Goal: Transaction & Acquisition: Purchase product/service

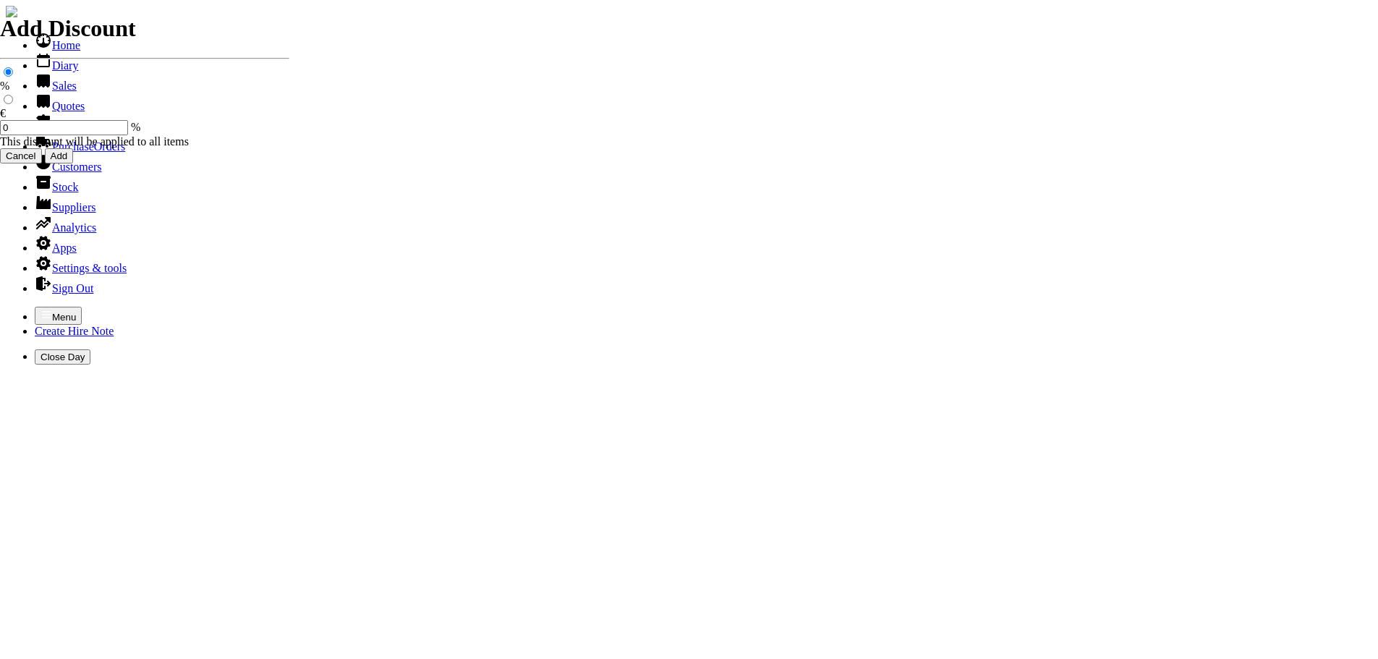
select select "HO"
click at [41, 309] on icon "button" at bounding box center [47, 315] width 12 height 12
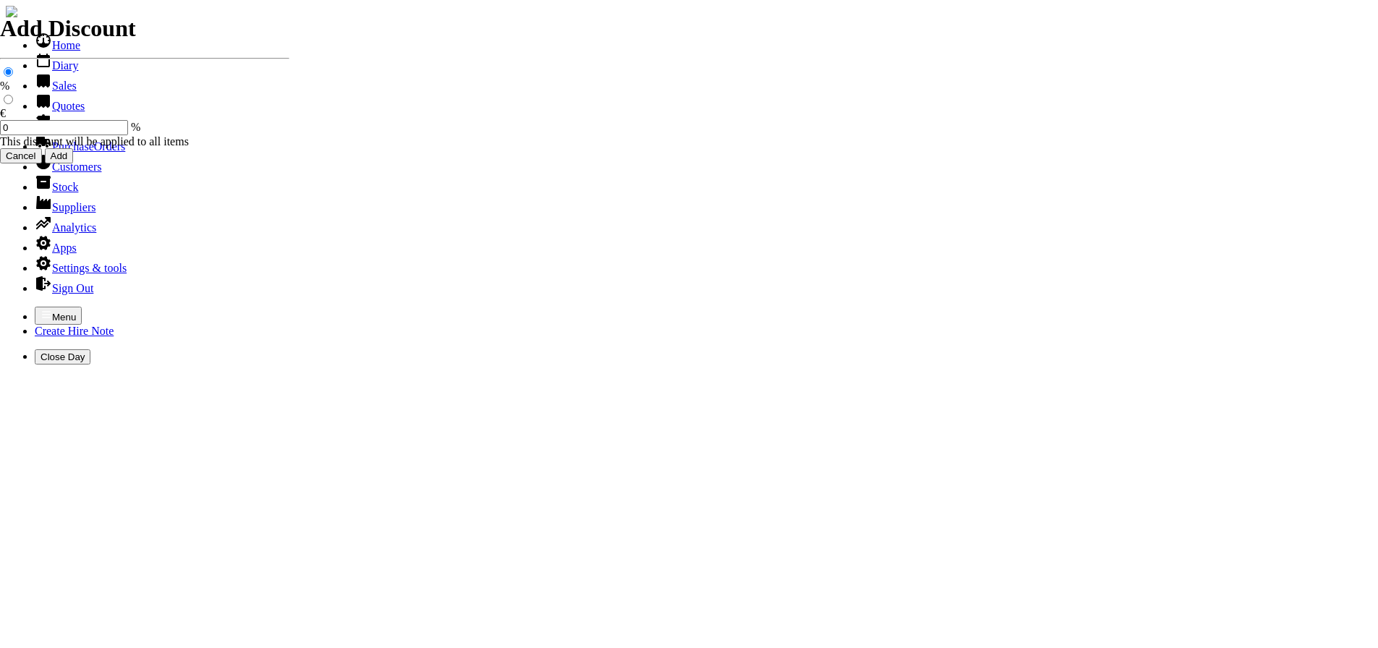
click at [53, 92] on link "Sales" at bounding box center [56, 86] width 42 height 12
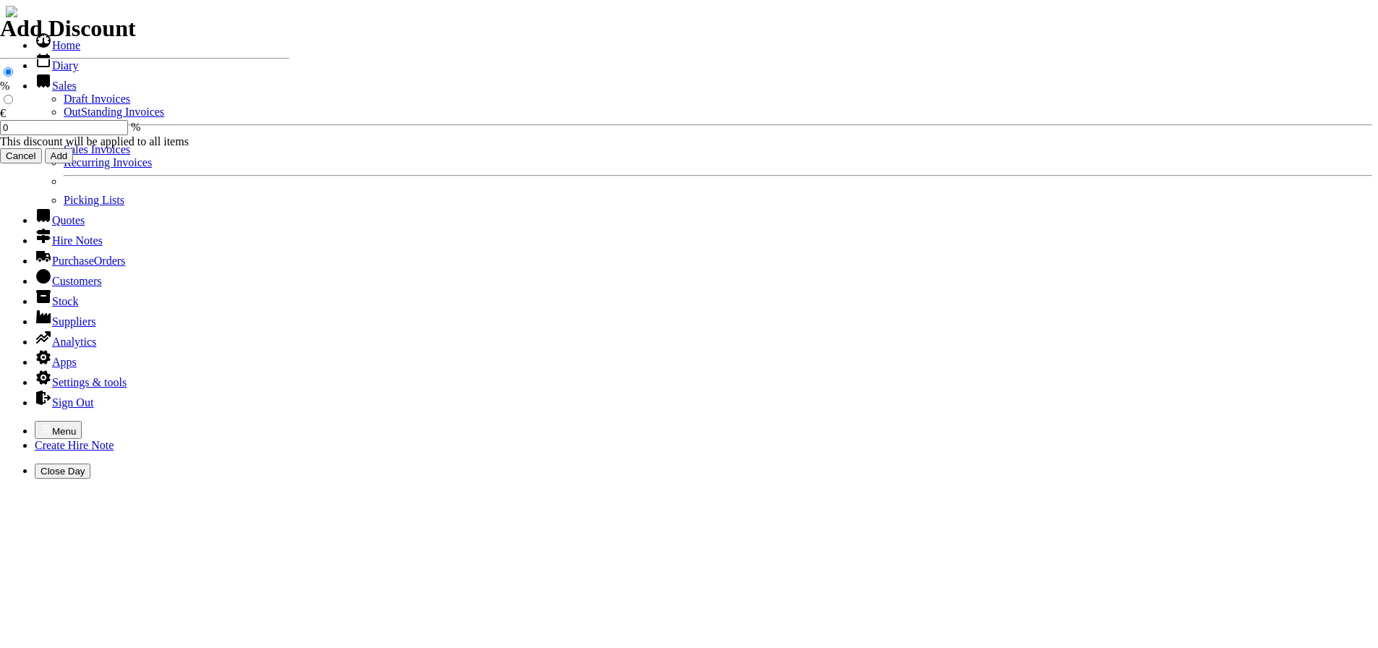
click at [64, 156] on link "Sales Invoices" at bounding box center [97, 149] width 67 height 12
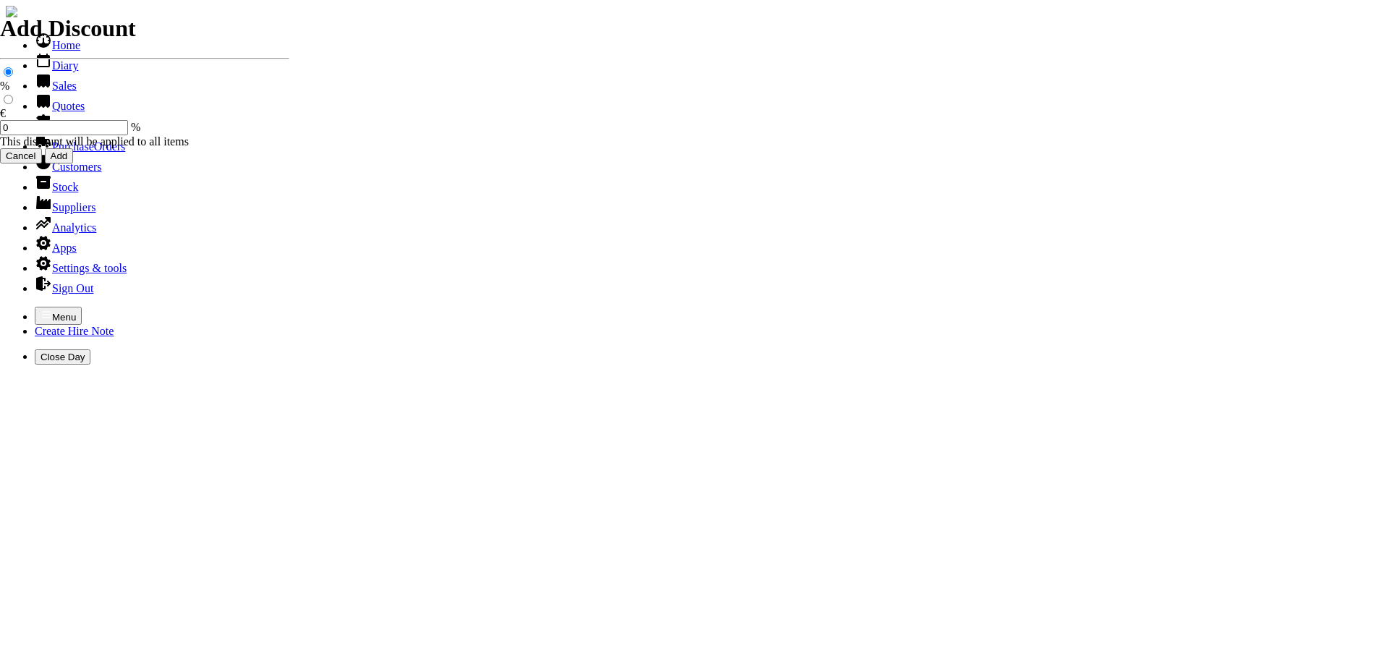
select select "HO"
type input "KILMEAD"
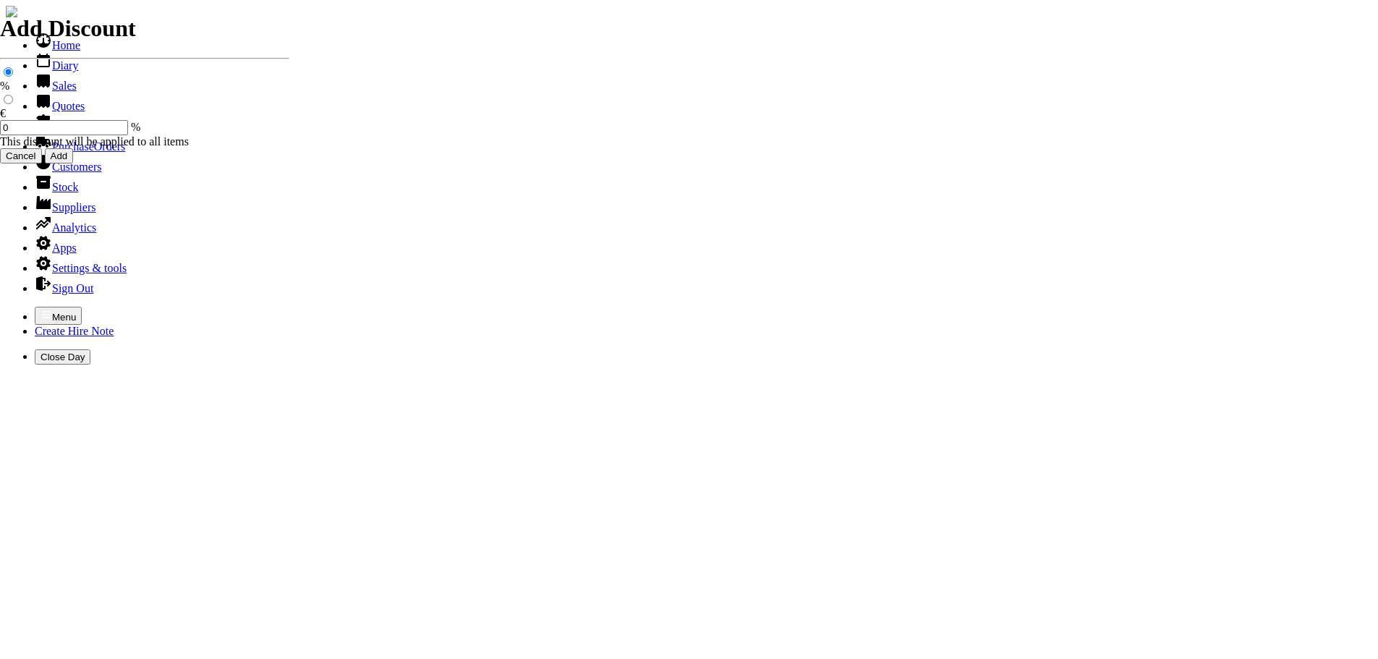
type input "[PERSON_NAME]"
type input "spurious goods"
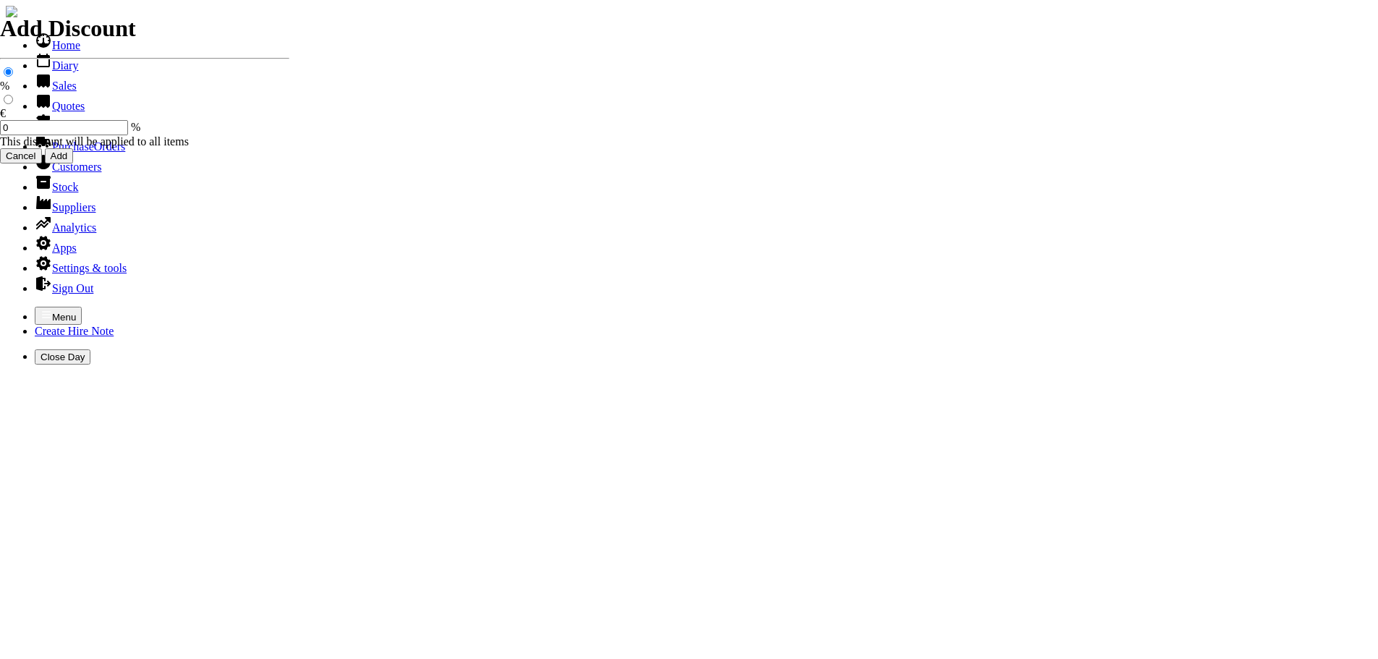
type input "s"
type input "LARGE ROLL OF STRIMMER CORD 3.9MM X 128M"
type input "75.00"
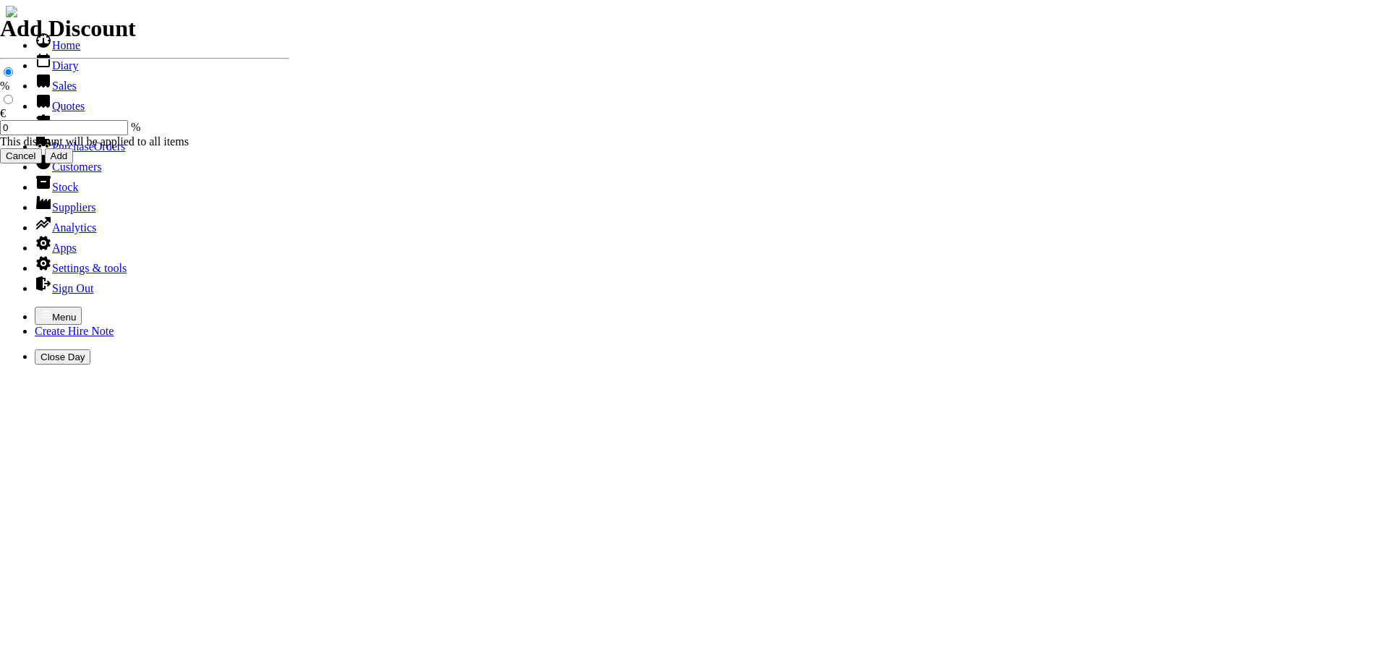
type input "101503"
type input "johnhiggins@kilmeadce.ie"
type input "JOHN HIGGINS"
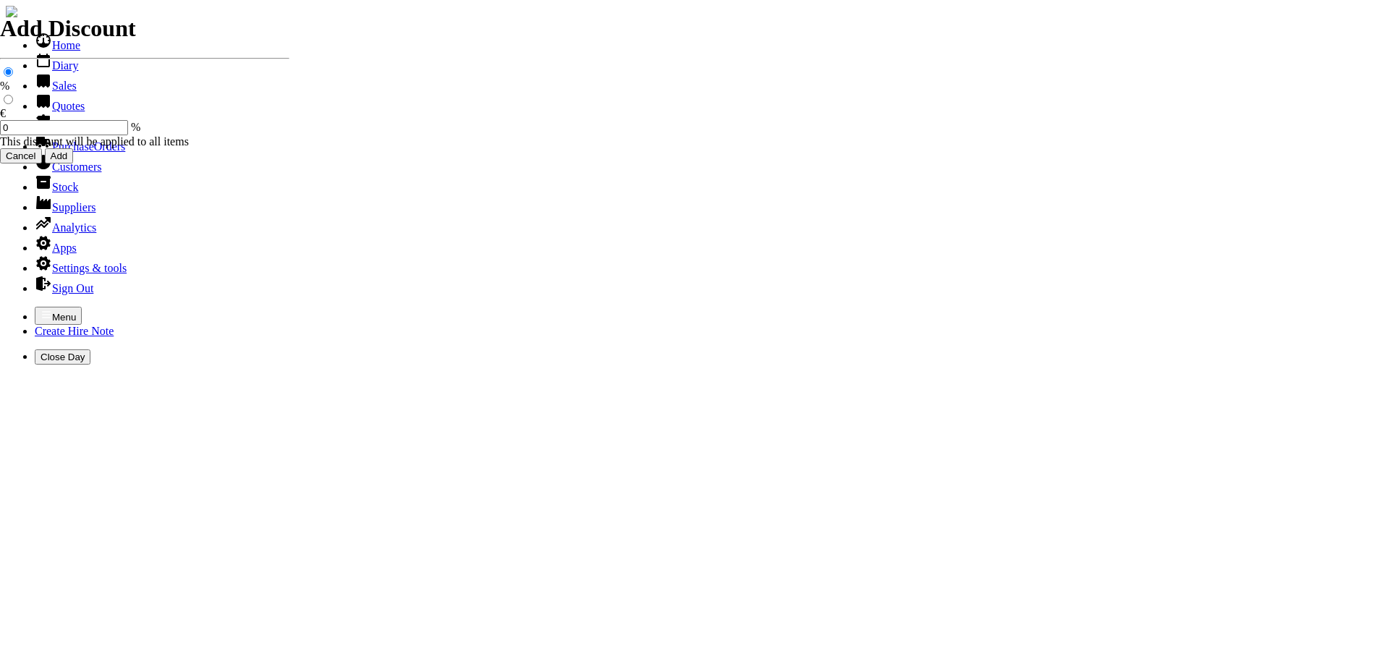
select select "HO"
click at [41, 309] on icon "button" at bounding box center [47, 315] width 12 height 12
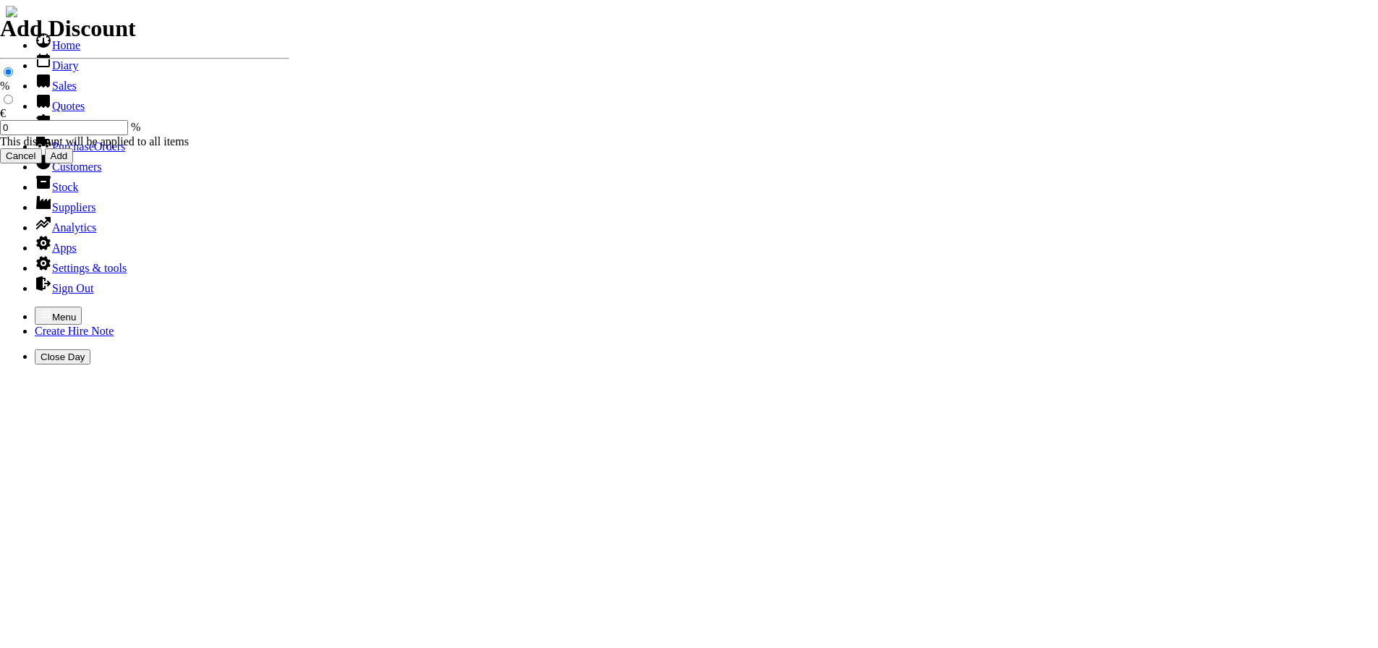
click at [40, 92] on link "Sales" at bounding box center [56, 86] width 42 height 12
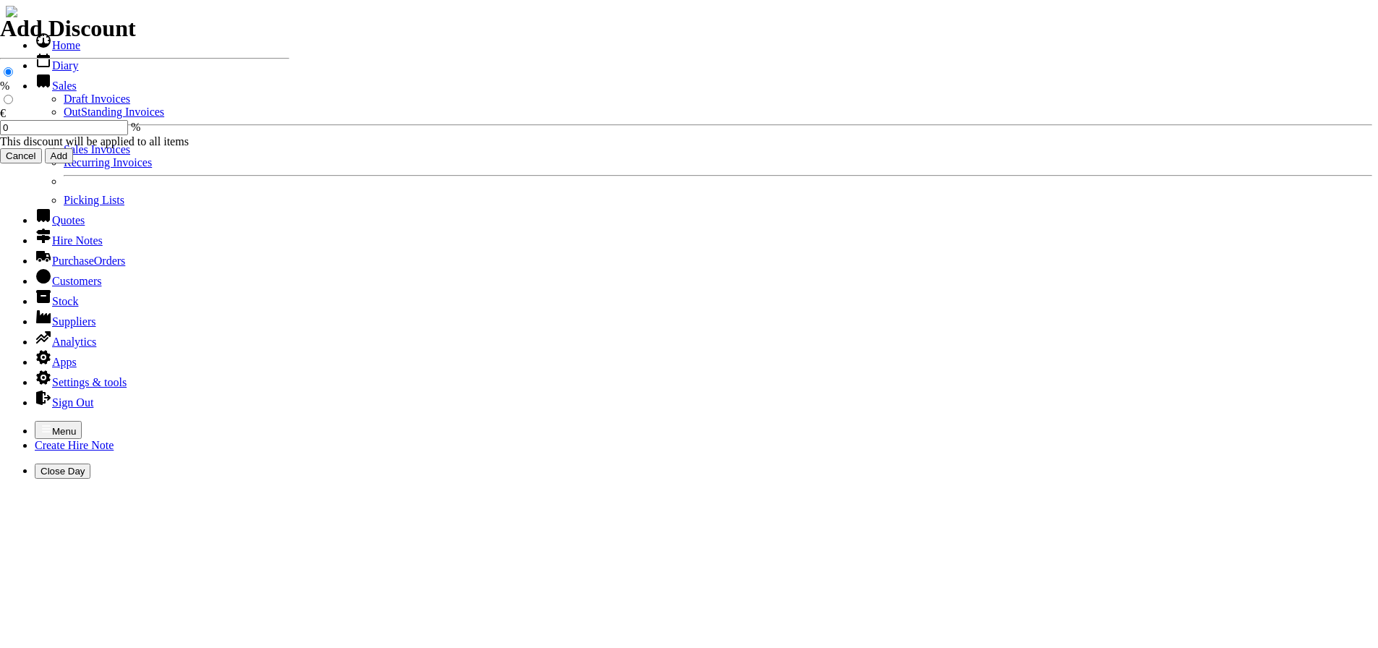
click at [64, 156] on link "Sales Invoices" at bounding box center [97, 149] width 67 height 12
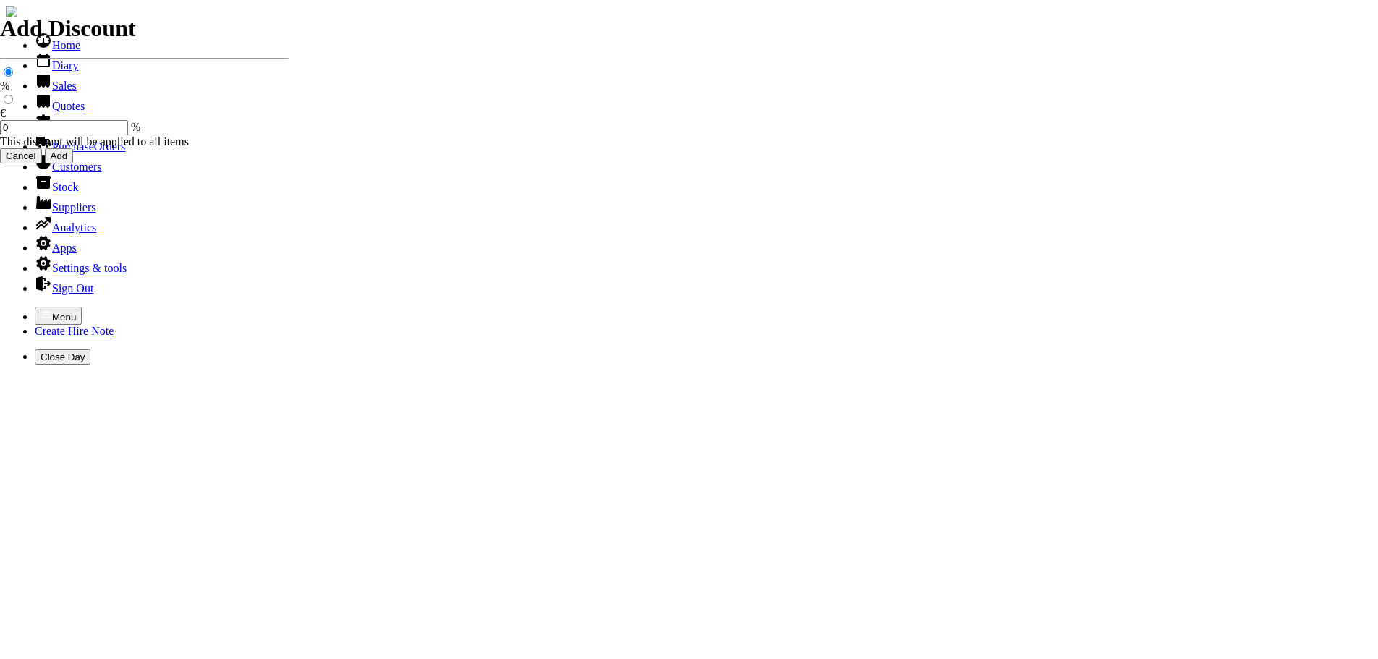
select select "HO"
type input "[PERSON_NAME]"
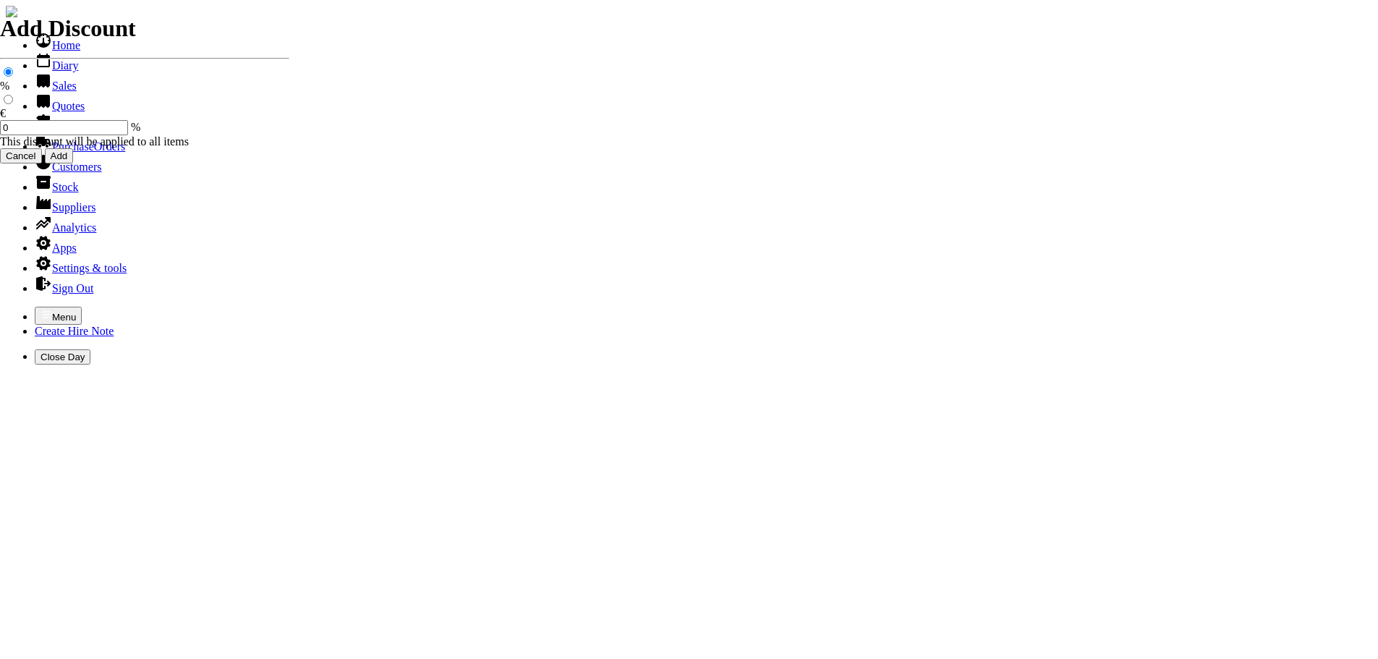
type input "[PERSON_NAME]"
type input "Repairs"
select select "2"
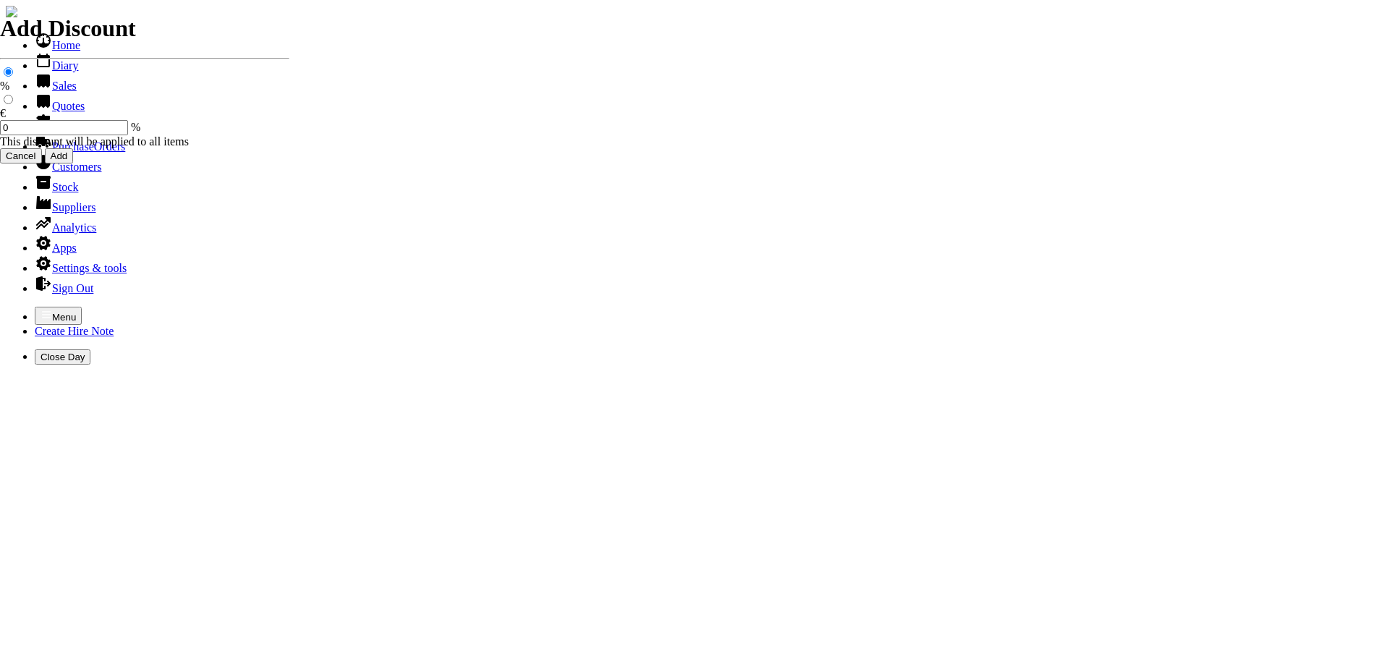
type input "Repairs STIHL SLIT SHAFT POLE HEDGETRIMMER"
type textarea "Nature of Repair: SHARPEN BLADES CLEAN HEAD & GREASED GEARS BOX"
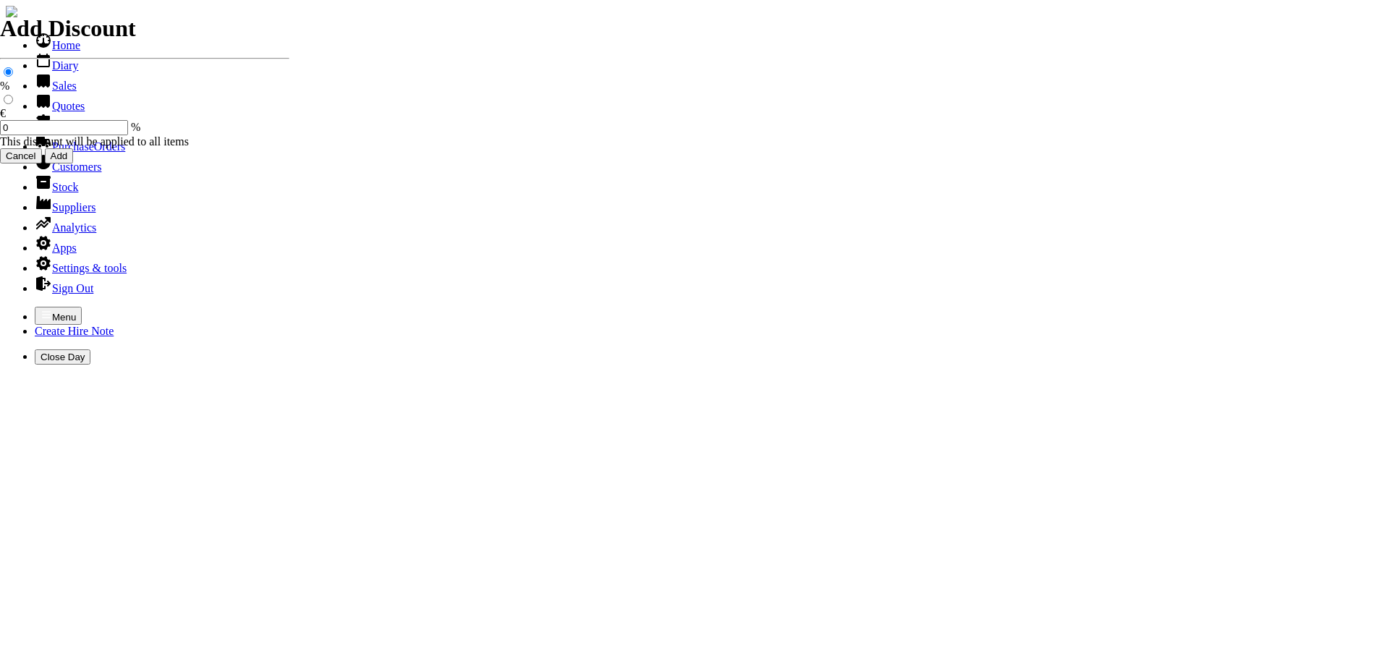
type input "30.00"
type input "spurious goods"
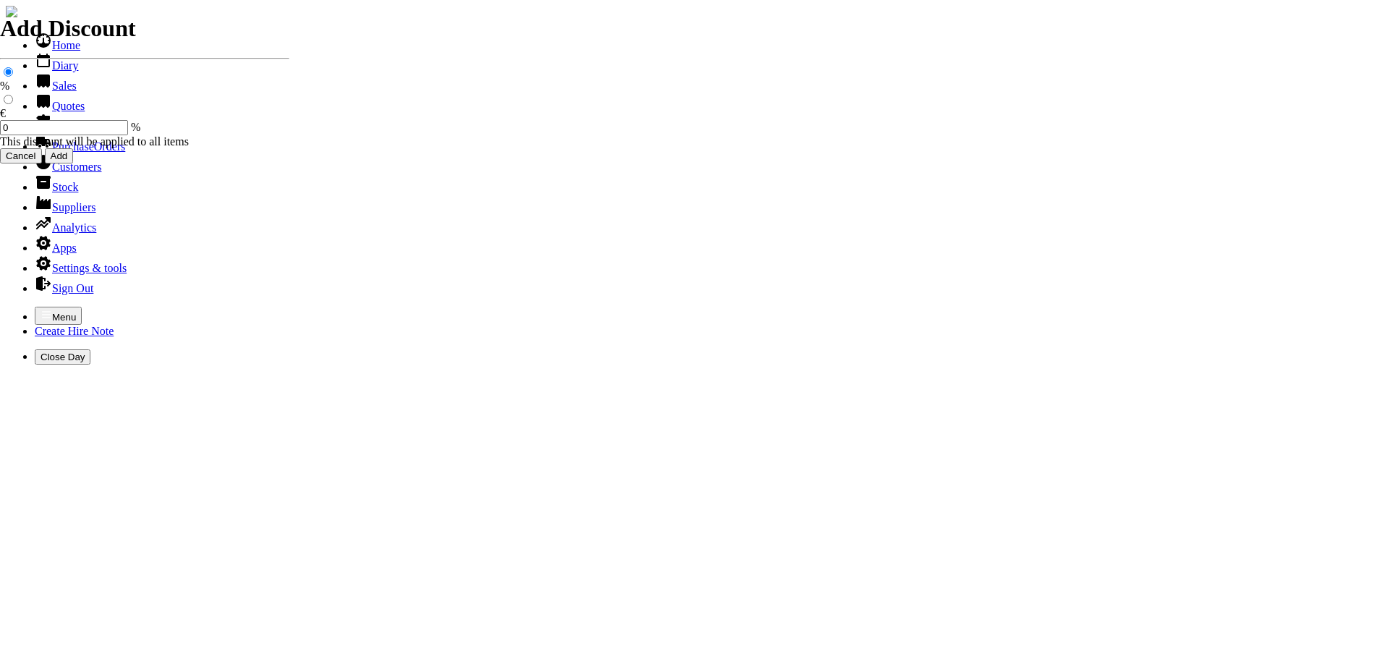
type input "s"
type input "ROLL OF STRIMMER CORD ( 3MM )"
type input "14.50"
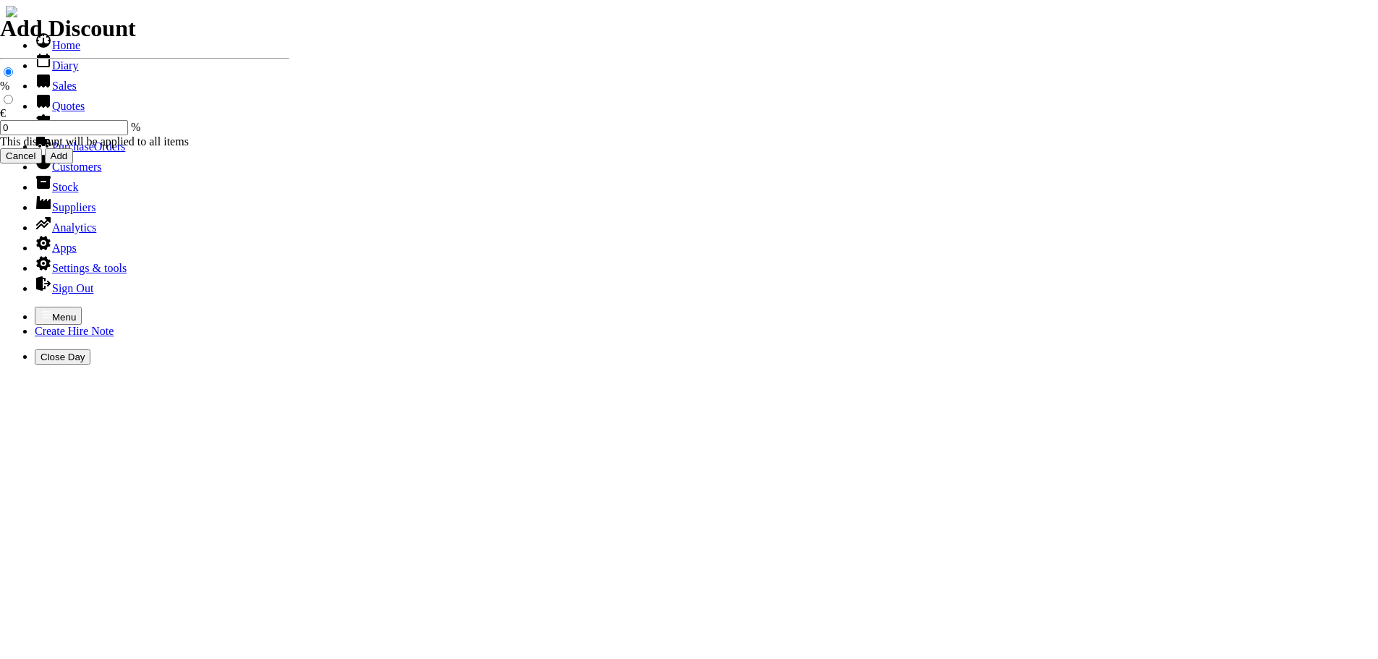
type input "101504"
type input "[EMAIL_ADDRESS][DOMAIN_NAME]"
type input "[PERSON_NAME]"
